Goal: Obtain resource: Obtain resource

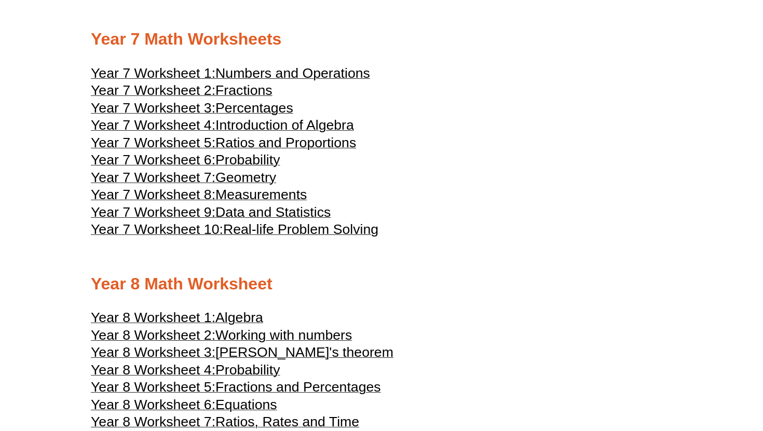
scroll to position [2498, 0]
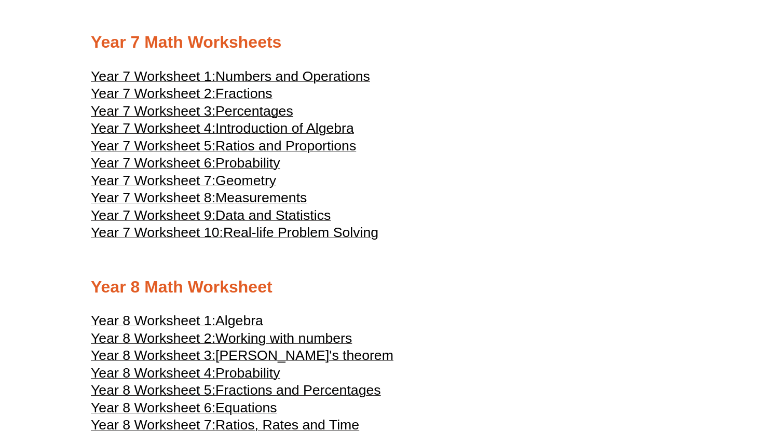
click at [290, 223] on span "Data and Statistics" at bounding box center [272, 216] width 115 height 16
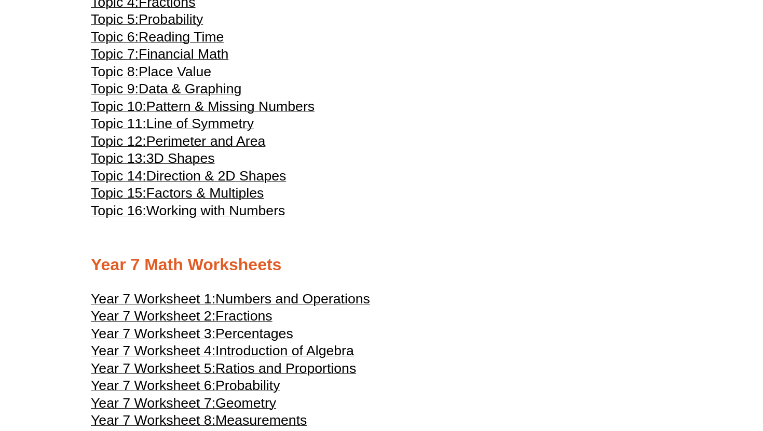
scroll to position [2274, 0]
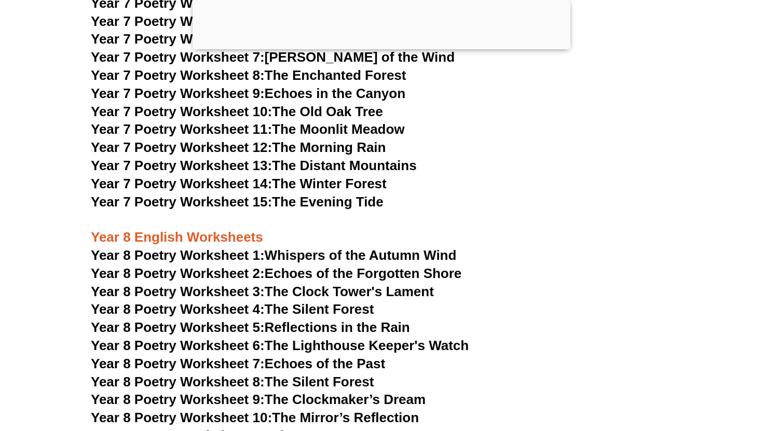
scroll to position [6588, 0]
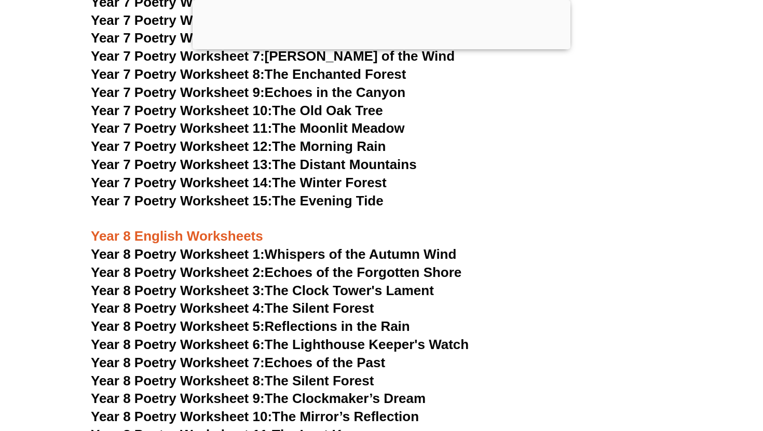
click at [331, 283] on link "Year 8 Poetry Worksheet 3: The Clock Tower's Lament" at bounding box center [262, 291] width 343 height 16
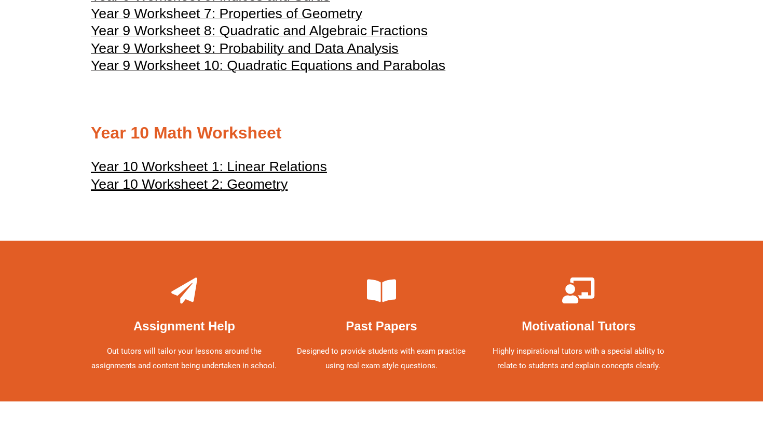
scroll to position [3154, 0]
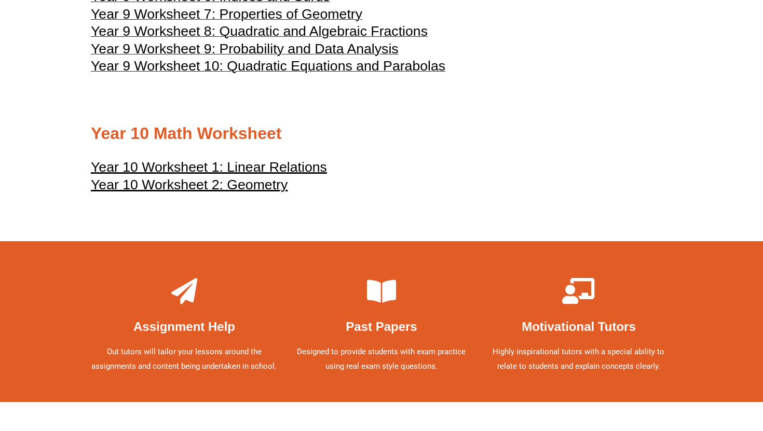
click at [286, 175] on u "Year 10 Worksheet 1: Linear Relations" at bounding box center [209, 167] width 236 height 16
click at [190, 193] on u "Year 10 Worksheet 2: Geometry" at bounding box center [189, 185] width 197 height 16
